Goal: Information Seeking & Learning: Learn about a topic

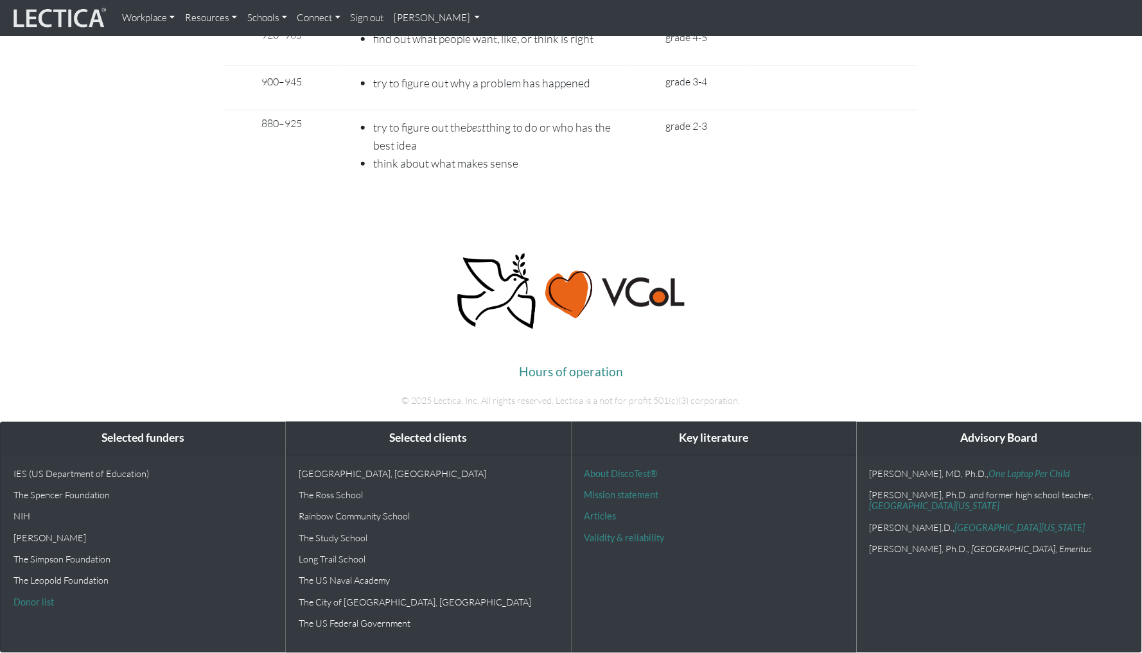
scroll to position [9436, 0]
drag, startPoint x: 744, startPoint y: 474, endPoint x: 738, endPoint y: 473, distance: 6.5
drag, startPoint x: 727, startPoint y: 471, endPoint x: 669, endPoint y: 472, distance: 57.8
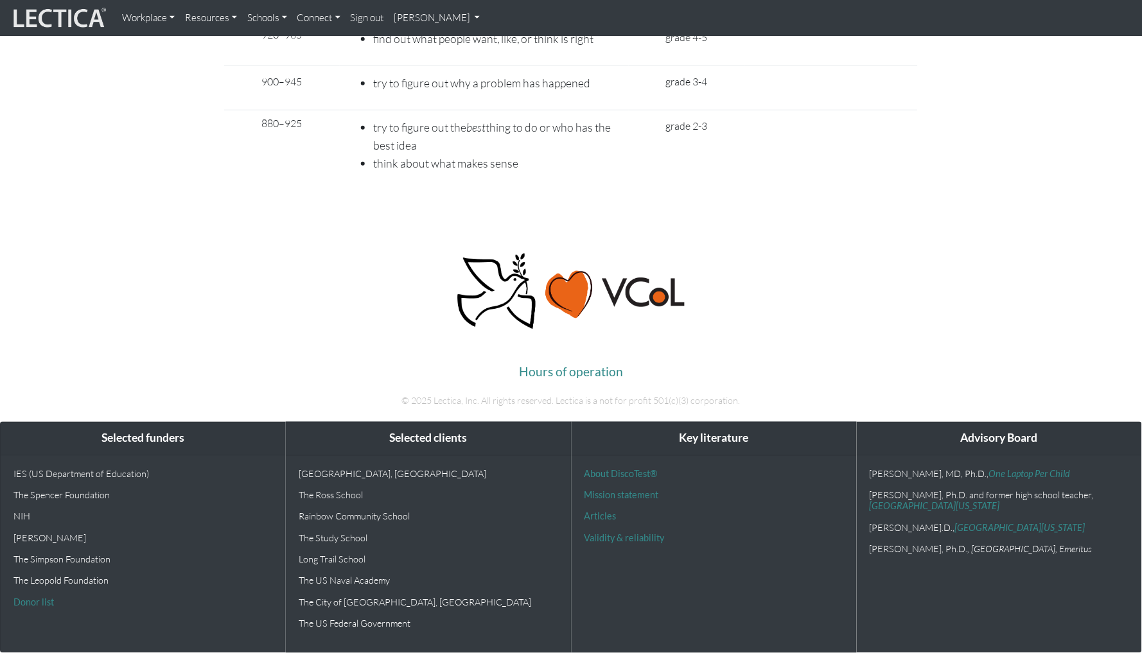
drag, startPoint x: 677, startPoint y: 143, endPoint x: 757, endPoint y: 378, distance: 248.2
drag, startPoint x: 761, startPoint y: 508, endPoint x: 650, endPoint y: 138, distance: 386.3
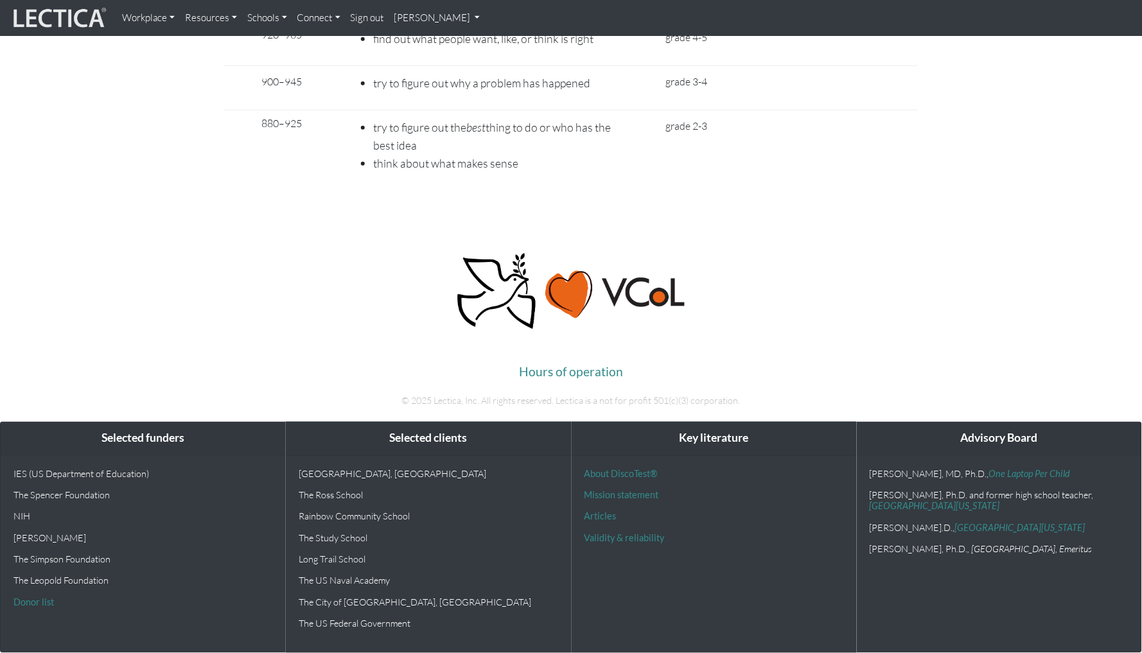
copy ul "identify multiple relations between nested variables take into account change o…"
